Goal: Task Accomplishment & Management: Manage account settings

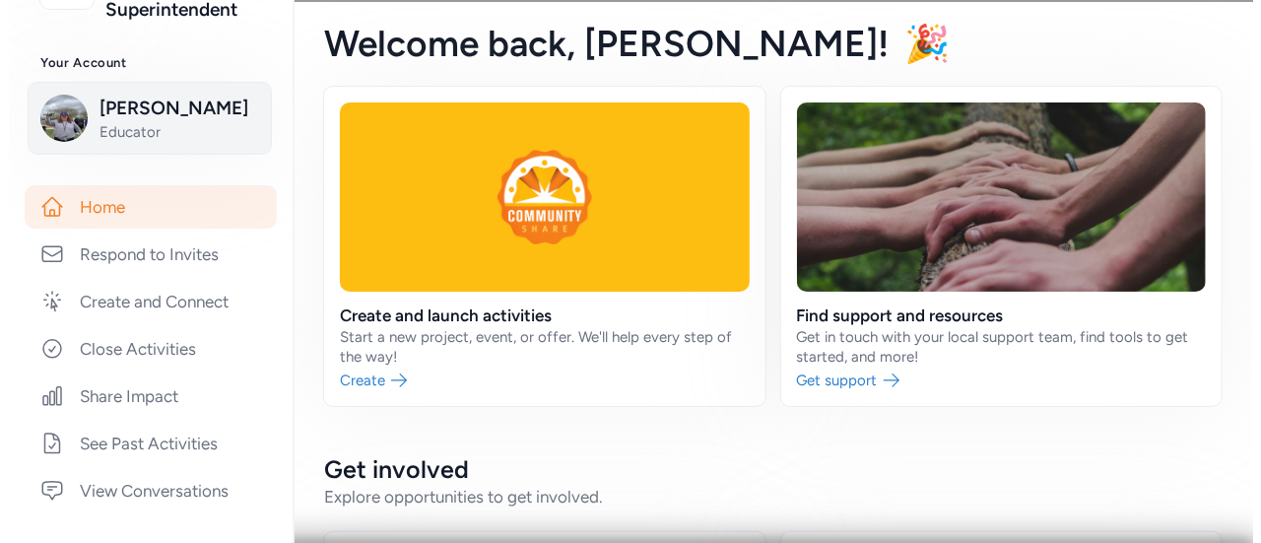
scroll to position [238, 0]
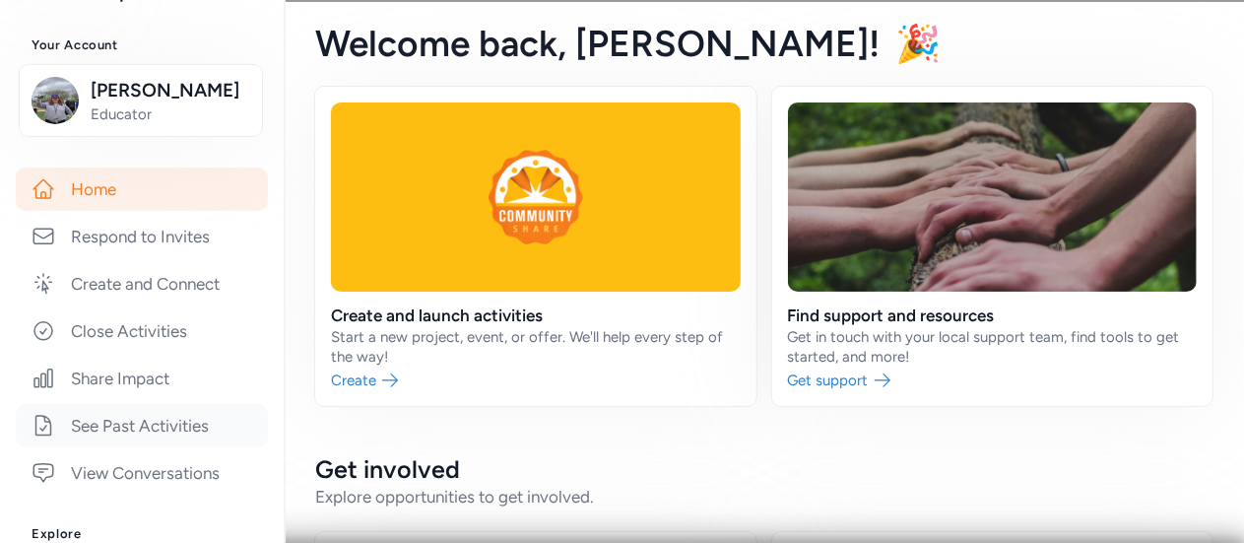
click at [122, 424] on link "See Past Activities" at bounding box center [142, 425] width 252 height 43
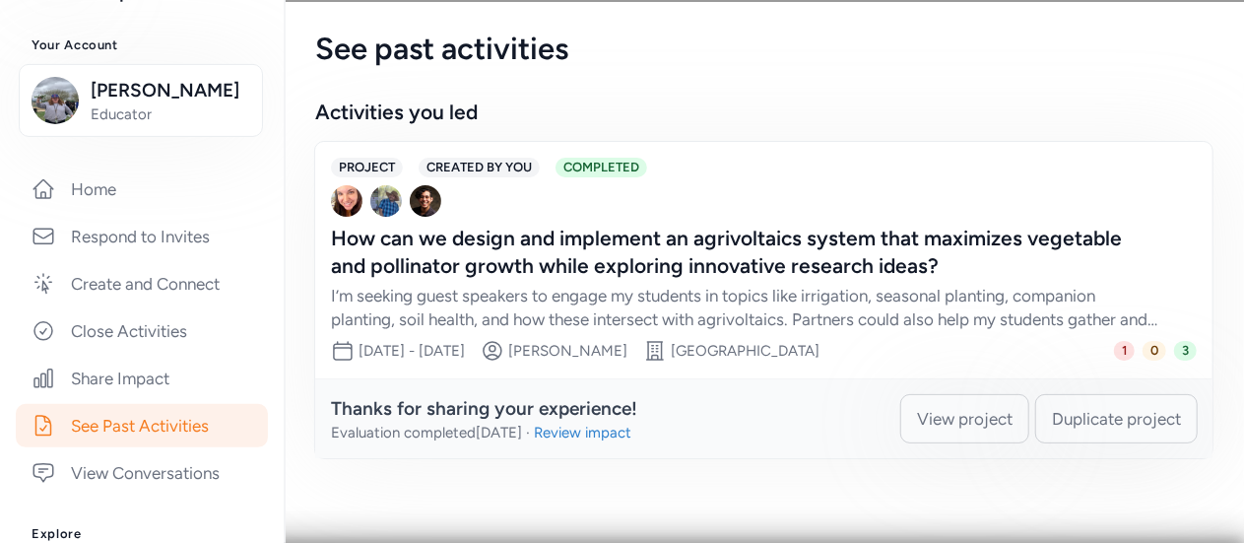
click at [388, 242] on div "How can we design and implement an agrivoltaics system that maximizes vegetable…" at bounding box center [744, 252] width 827 height 55
click at [339, 241] on div "How can we design and implement an agrivoltaics system that maximizes vegetable…" at bounding box center [744, 252] width 827 height 55
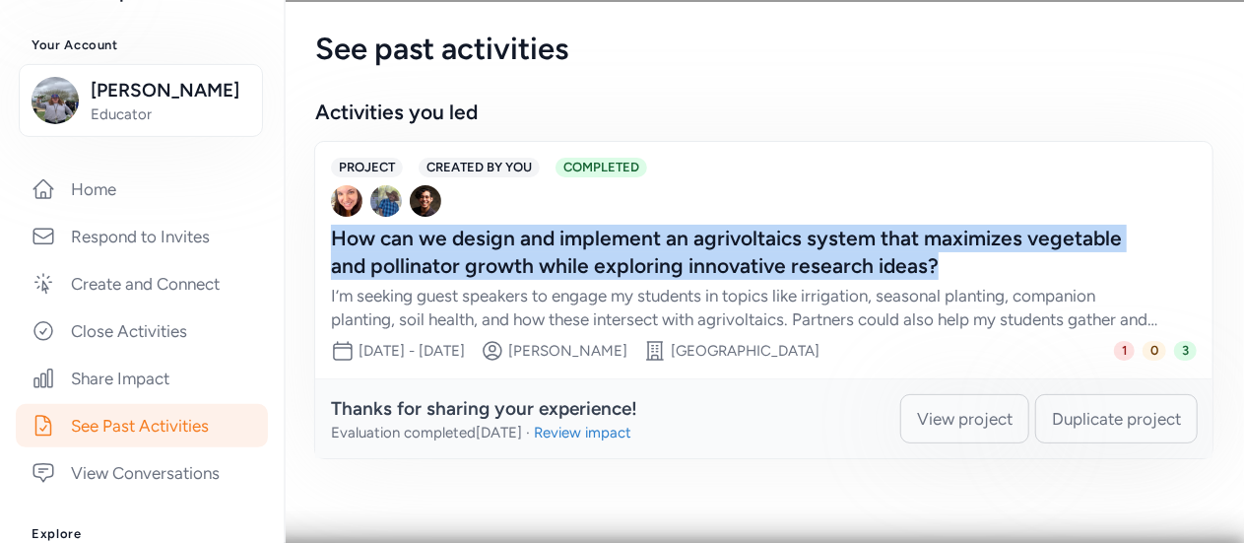
copy div "How can we design and implement an agrivoltaics system that maximizes vegetable…"
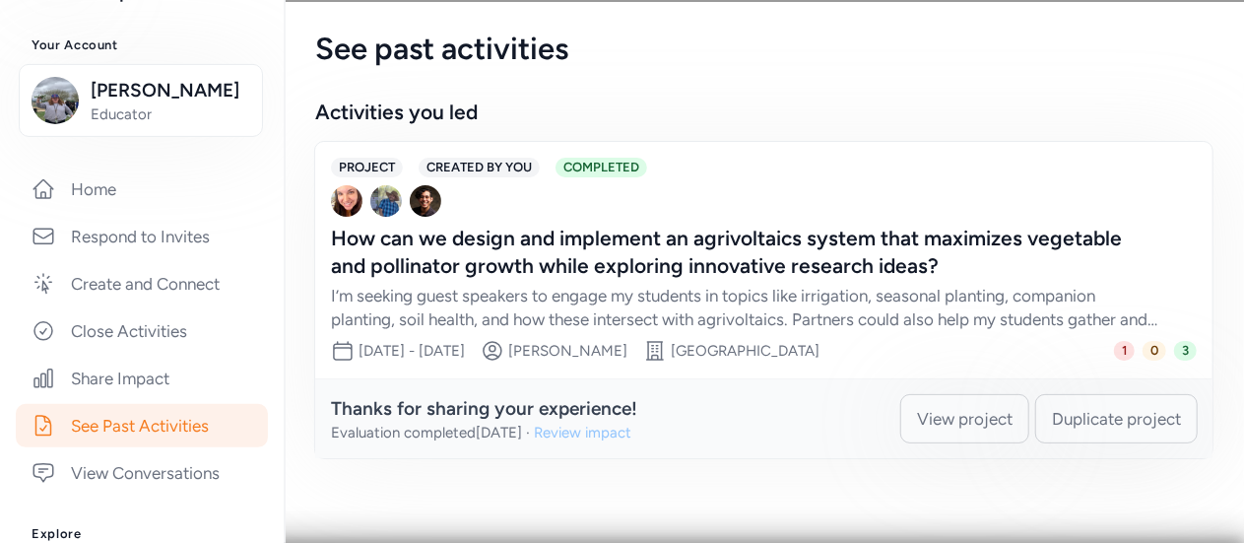
click at [624, 427] on div "Review impact" at bounding box center [583, 433] width 98 height 20
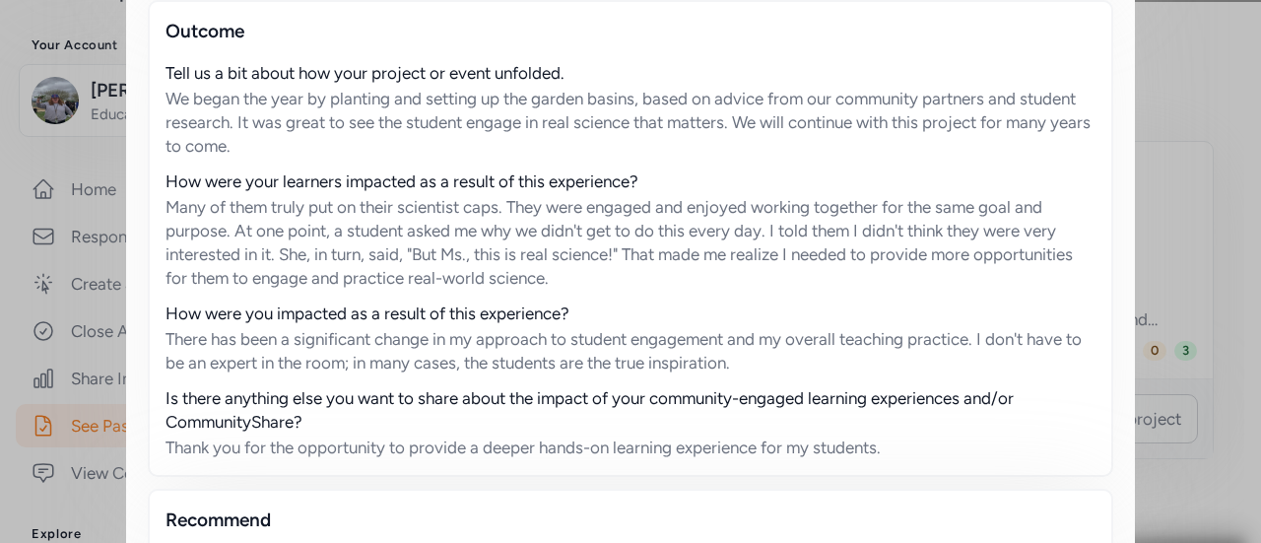
scroll to position [1430, 0]
click at [166, 174] on div "How were your learners impacted as a result of this experience?" at bounding box center [631, 180] width 930 height 24
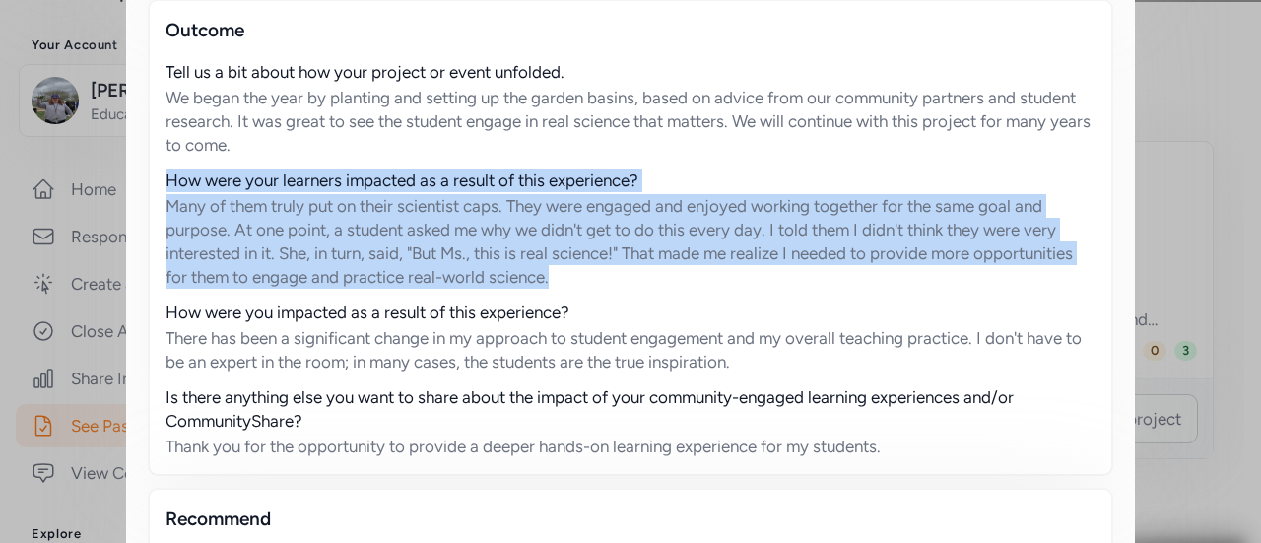
copy div "How were your learners impacted as a result of this experience? Many of them tr…"
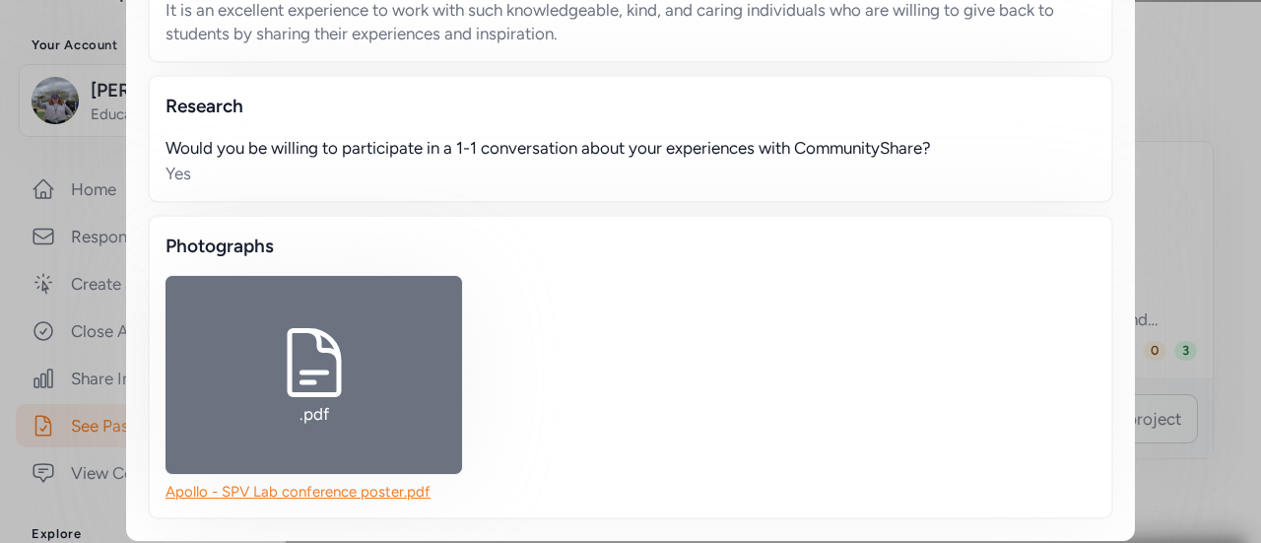
scroll to position [2078, 0]
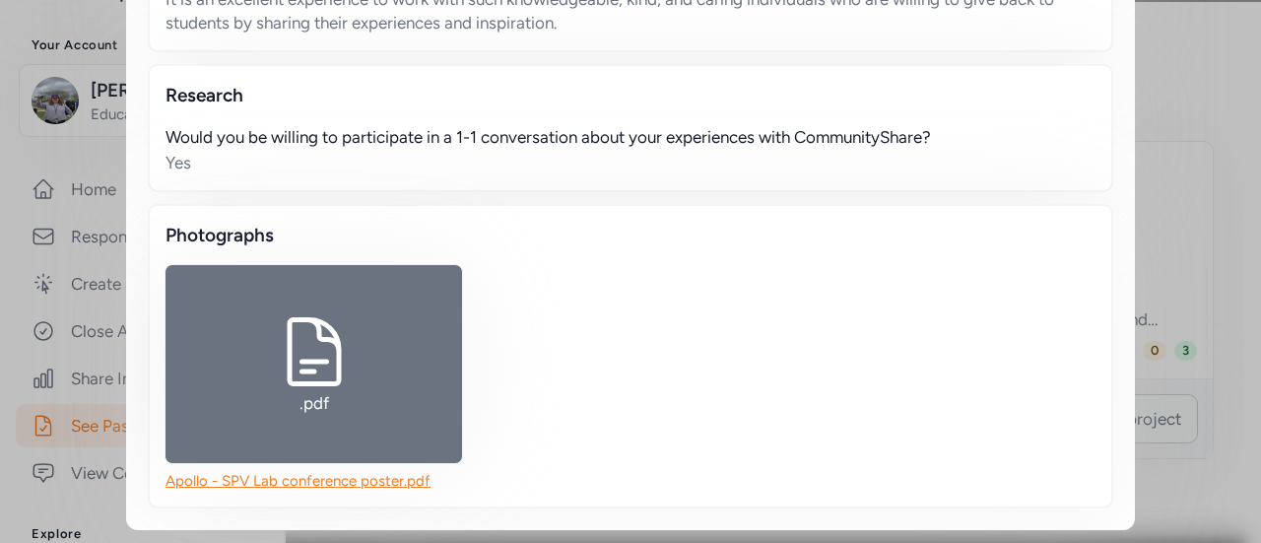
click at [317, 349] on icon at bounding box center [314, 351] width 79 height 79
click at [337, 480] on link "Apollo - SPV Lab conference poster.pdf" at bounding box center [298, 481] width 265 height 18
click at [295, 345] on icon at bounding box center [314, 351] width 79 height 79
click at [597, 337] on div ".pdf Apollo - SPV Lab conference poster.pdf" at bounding box center [631, 378] width 930 height 226
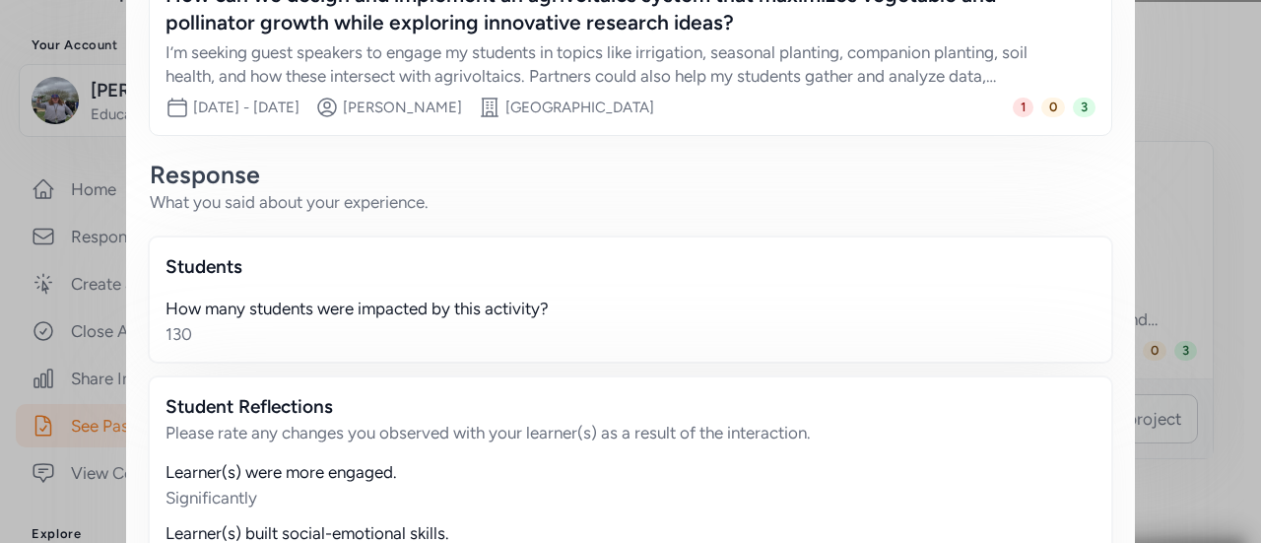
scroll to position [0, 0]
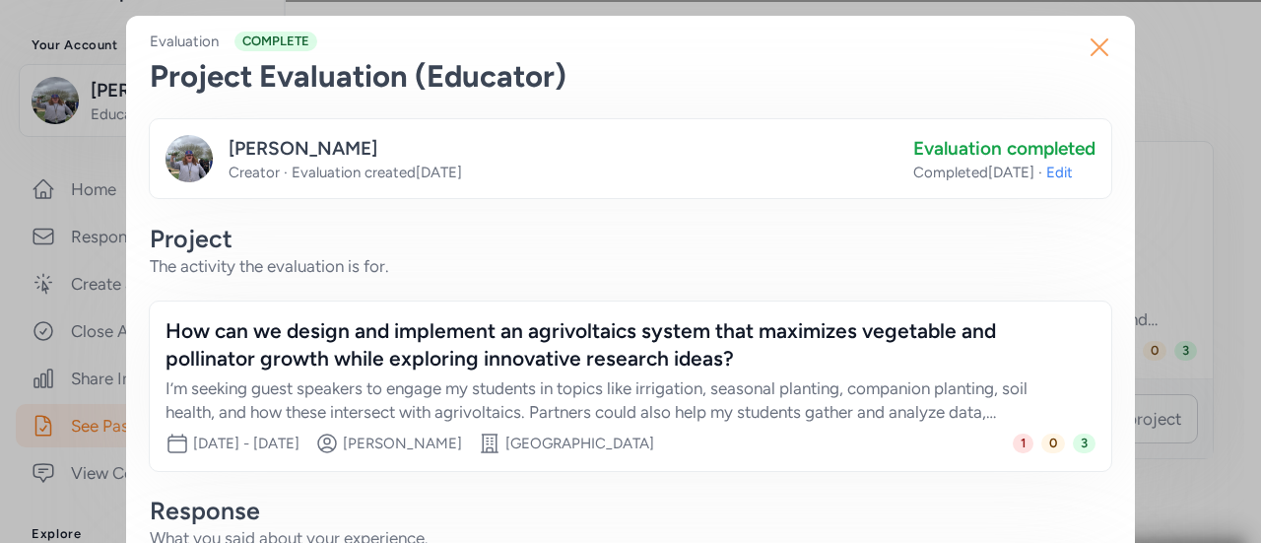
click at [1094, 51] on icon "button" at bounding box center [1100, 47] width 16 height 16
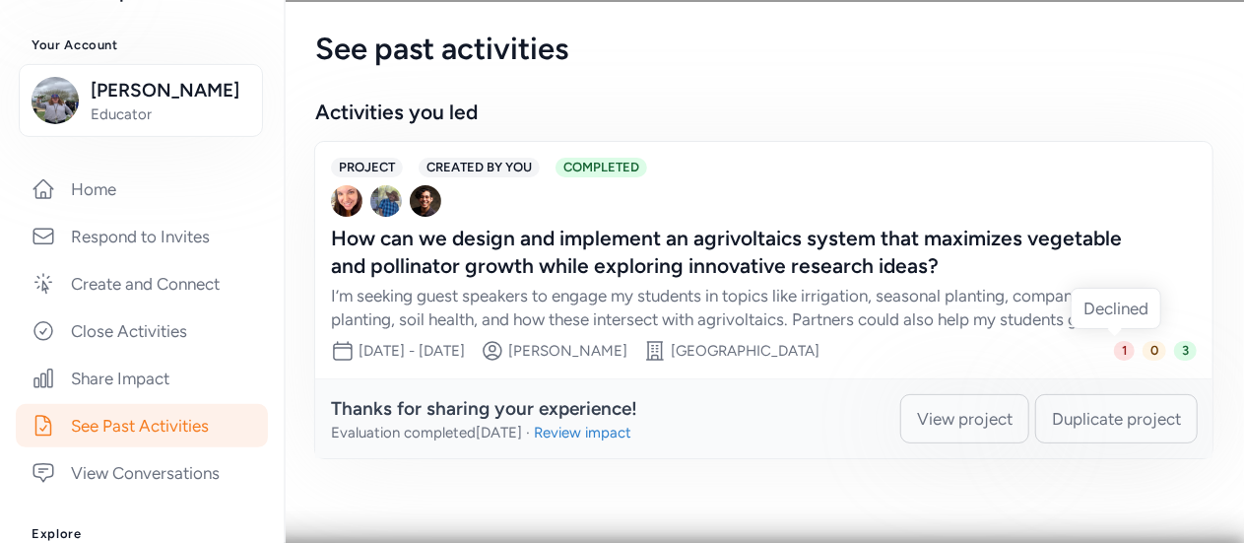
click at [1114, 355] on span "1" at bounding box center [1124, 351] width 21 height 20
click at [1095, 416] on span "Duplicate project" at bounding box center [1116, 419] width 129 height 24
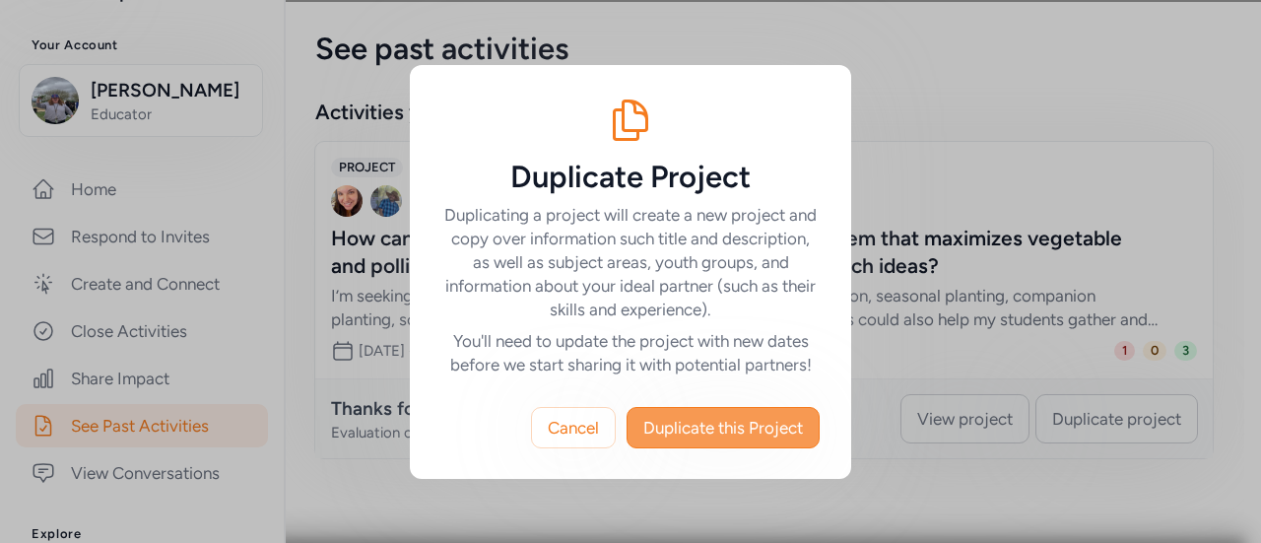
click at [707, 434] on span "Duplicate this Project" at bounding box center [723, 428] width 160 height 24
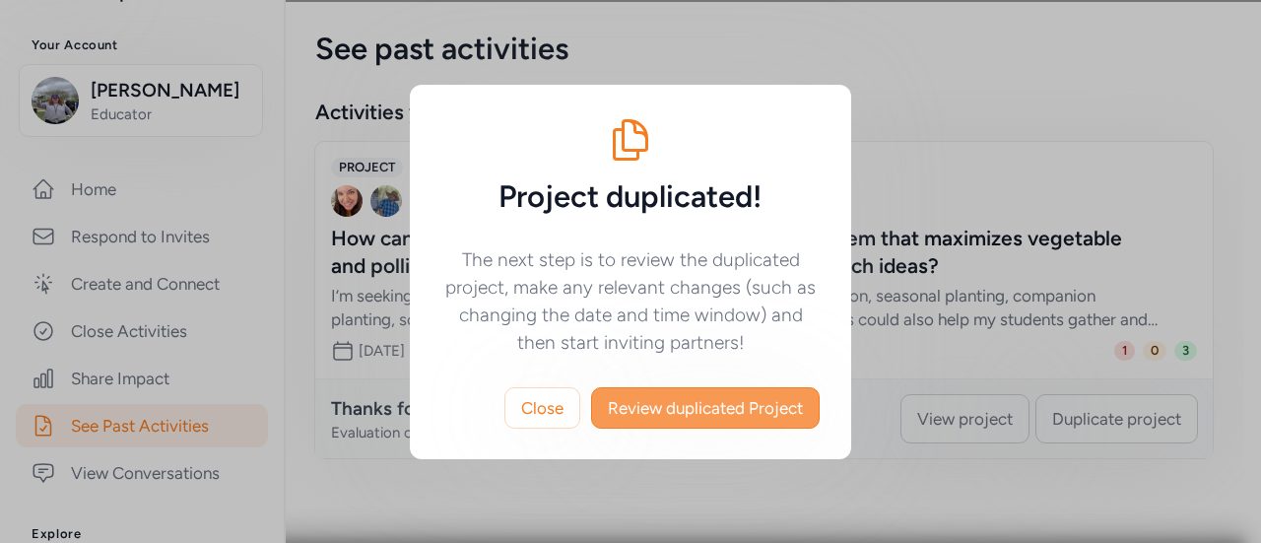
click at [717, 407] on span "Review duplicated Project" at bounding box center [705, 408] width 195 height 24
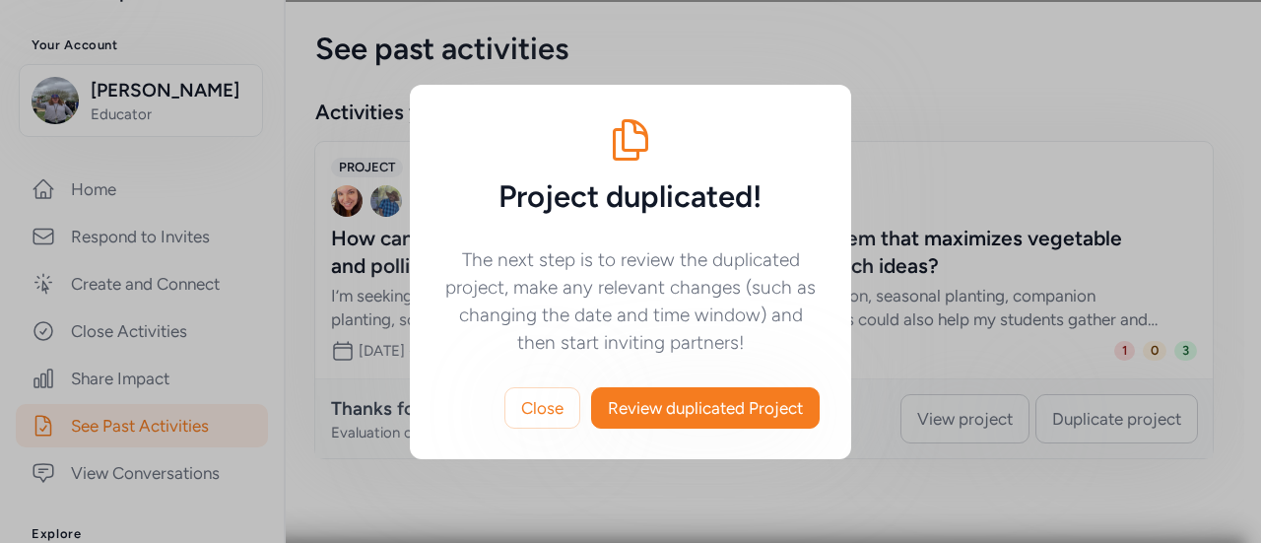
scroll to position [78, 0]
click at [549, 412] on span "Close" at bounding box center [542, 408] width 42 height 24
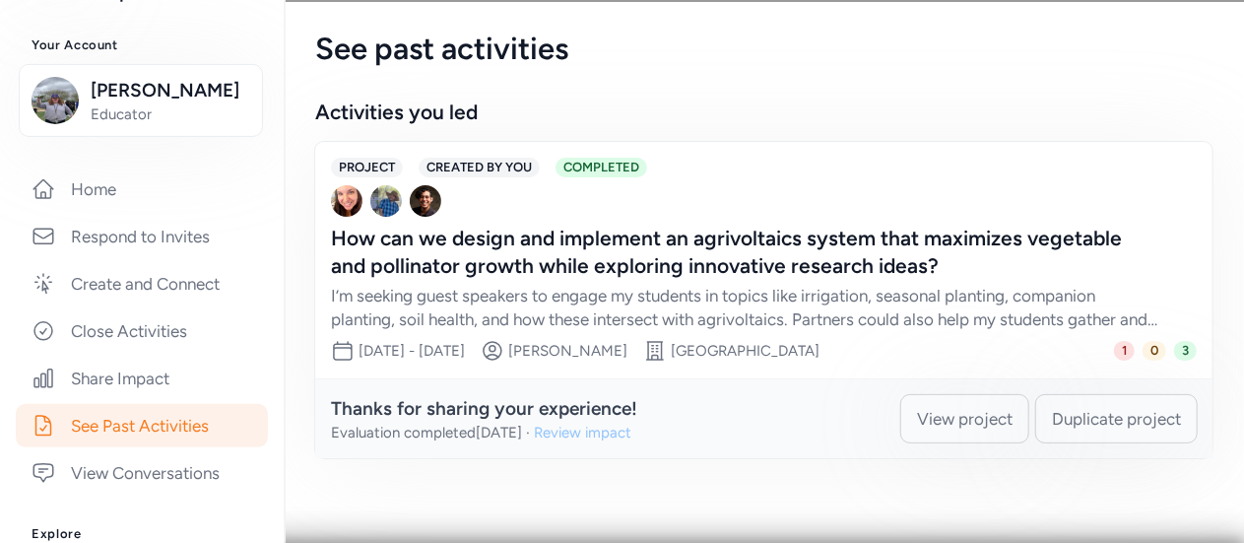
click at [632, 432] on div "Review impact" at bounding box center [583, 433] width 98 height 20
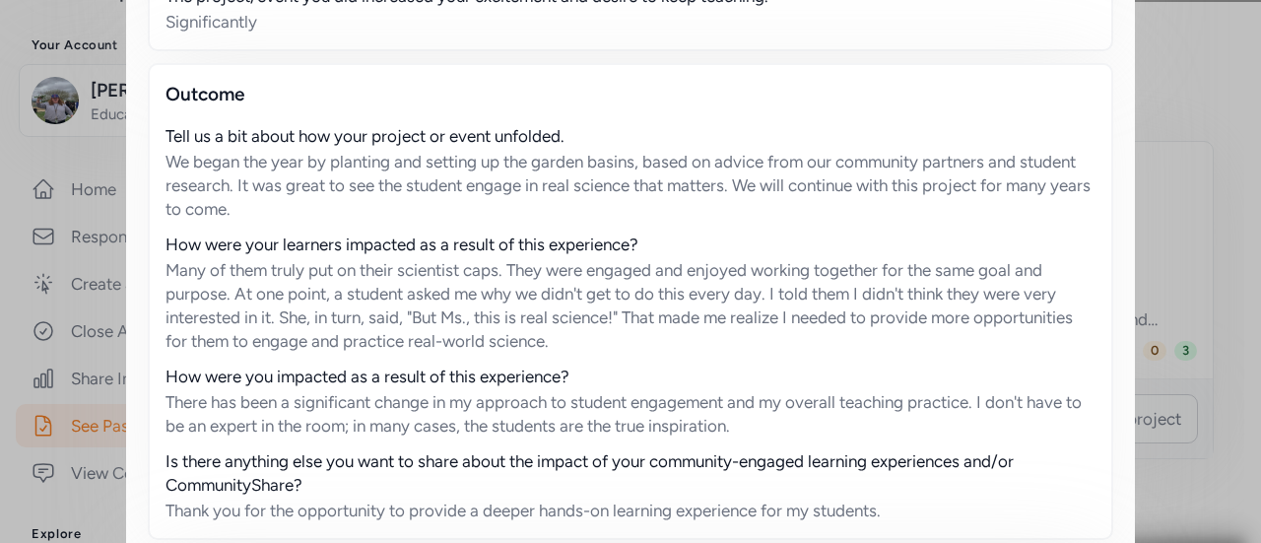
scroll to position [1377, 0]
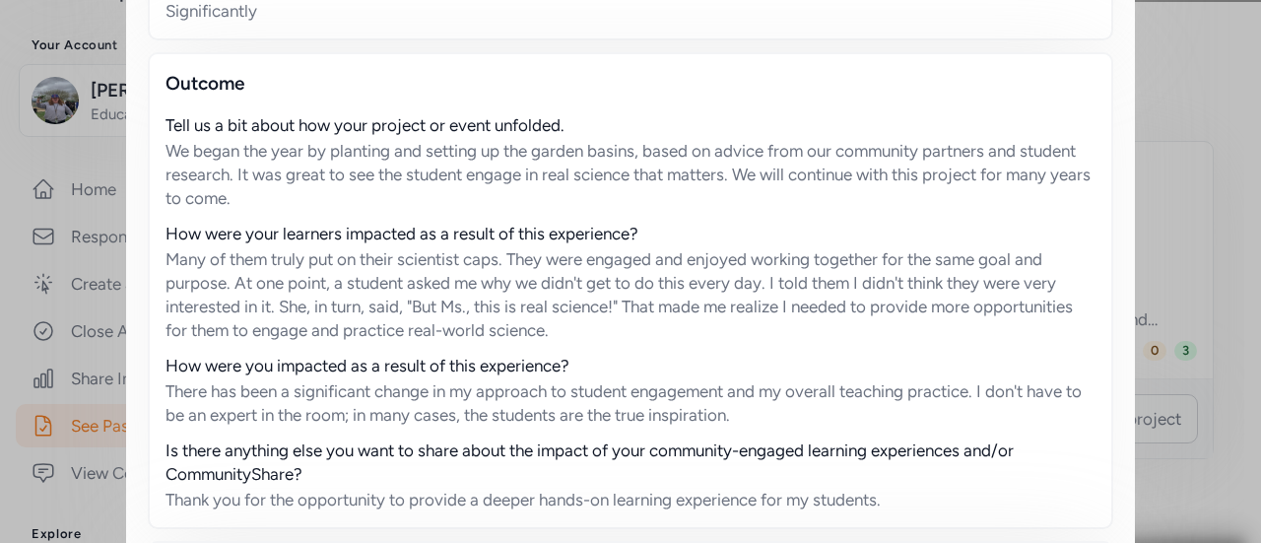
click at [166, 256] on div "Many of them truly put on their scientist caps. They were engaged and enjoyed w…" at bounding box center [631, 294] width 930 height 95
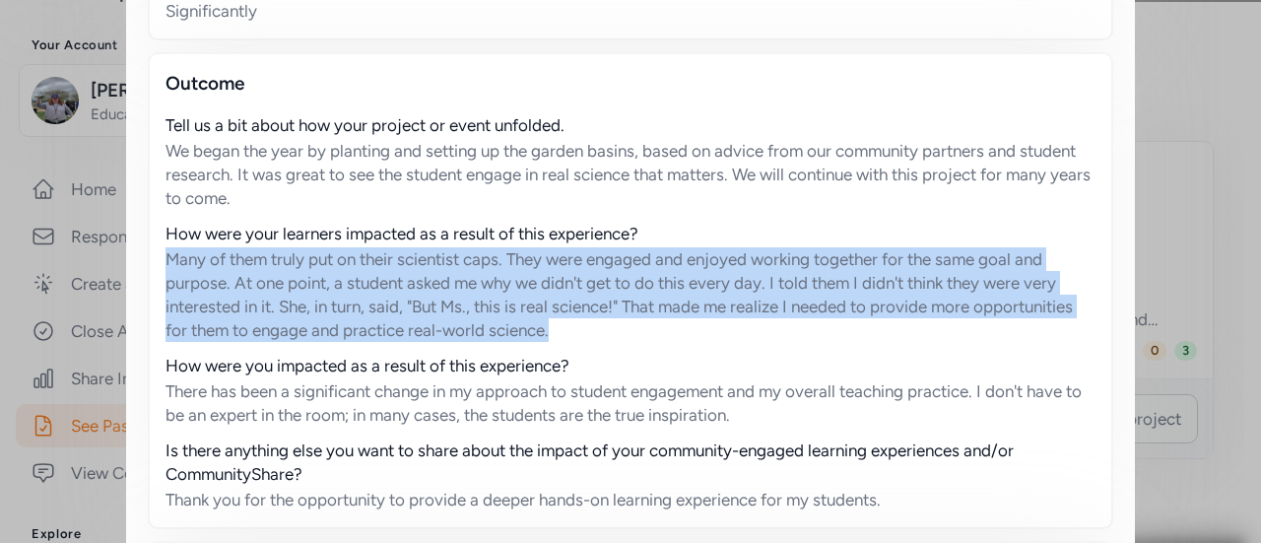
copy div "Many of them truly put on their scientist caps. They were engaged and enjoyed w…"
